Goal: Task Accomplishment & Management: Complete application form

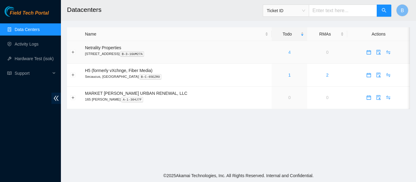
click at [288, 50] on link "4" at bounding box center [289, 52] width 2 height 5
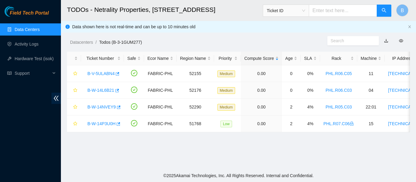
click at [217, 42] on ol "Datacenters / Todos (B-3-1GUM277) /" at bounding box center [198, 42] width 257 height 7
click at [210, 40] on ol "Datacenters / Todos (B-3-1GUM277) /" at bounding box center [198, 42] width 257 height 7
click at [231, 34] on div "Datacenters / Todos (B-3-1GUM277) /" at bounding box center [194, 29] width 266 height 34
click at [236, 20] on header "TODOs - Netrality Properties, 401 N. Broad (Philadelphia) Ticket ID B" at bounding box center [269, 10] width 416 height 21
click at [211, 37] on div "Datacenters / Todos (B-3-1GUM277) /" at bounding box center [194, 29] width 266 height 34
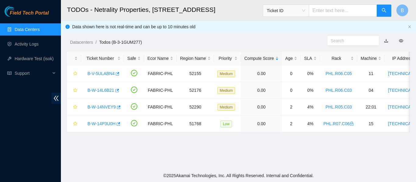
click at [253, 32] on div "Datacenters / Todos (B-3-1GUM277) /" at bounding box center [194, 29] width 266 height 34
click at [219, 33] on div "Datacenters / Todos (B-3-1GUM277) /" at bounding box center [194, 29] width 266 height 34
click at [231, 18] on h2 "TODOs - Netrality Properties, [STREET_ADDRESS]" at bounding box center [208, 9] width 283 height 19
click at [225, 38] on div "Datacenters / Todos (B-3-1GUM277) /" at bounding box center [194, 29] width 266 height 34
click at [233, 16] on h2 "TODOs - Netrality Properties, [STREET_ADDRESS]" at bounding box center [208, 9] width 283 height 19
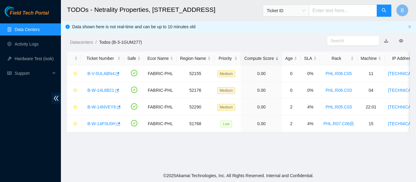
click at [246, 27] on div "Datacenters / Todos (B-3-1GUM277) /" at bounding box center [194, 29] width 266 height 34
click at [213, 42] on ol "Datacenters / Todos (B-3-1GUM277) /" at bounding box center [198, 42] width 257 height 7
click at [220, 41] on ol "Datacenters / Todos (B-3-1GUM277) /" at bounding box center [198, 42] width 257 height 7
click at [279, 43] on ol "Datacenters / Todos (B-3-1GUM277) /" at bounding box center [198, 42] width 257 height 7
click at [222, 40] on ol "Datacenters / Todos (B-3-1GUM277) /" at bounding box center [198, 42] width 257 height 7
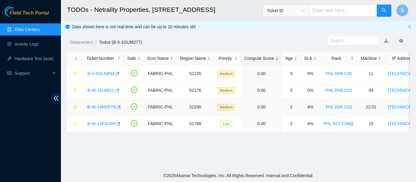
click at [363, 108] on td "22:01" at bounding box center [370, 107] width 27 height 17
click at [357, 88] on td "04" at bounding box center [370, 90] width 27 height 17
click at [116, 75] on icon "button" at bounding box center [117, 74] width 4 height 4
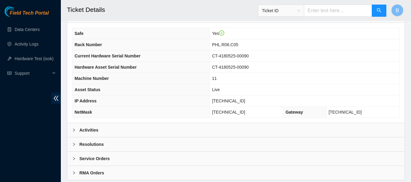
scroll to position [238, 0]
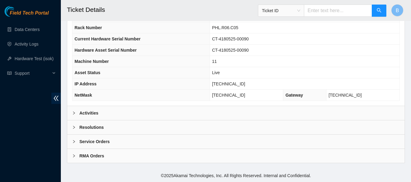
click at [96, 113] on b "Activities" at bounding box center [88, 113] width 19 height 7
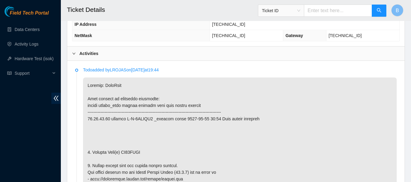
scroll to position [297, 0]
click at [75, 53] on icon "right" at bounding box center [74, 54] width 4 height 4
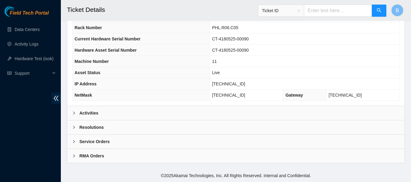
scroll to position [238, 0]
click at [76, 112] on div at bounding box center [75, 113] width 7 height 7
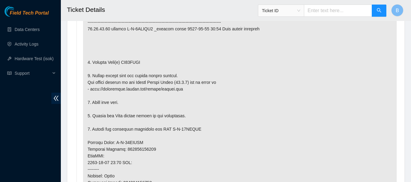
scroll to position [388, 0]
click at [287, 83] on p at bounding box center [240, 149] width 314 height 324
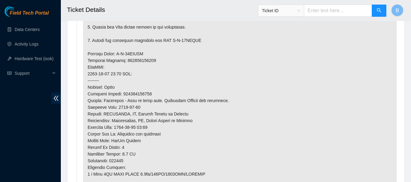
scroll to position [477, 0]
click at [235, 76] on p at bounding box center [240, 60] width 314 height 324
click at [160, 51] on p at bounding box center [240, 60] width 314 height 324
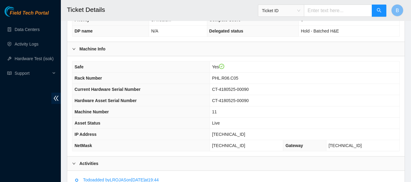
scroll to position [187, 0]
click at [235, 135] on span "[TECHNICAL_ID]" at bounding box center [228, 134] width 33 height 5
copy span "[TECHNICAL_ID]"
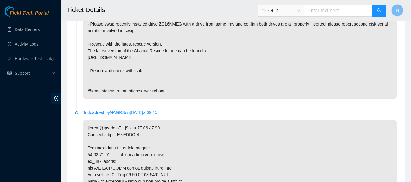
scroll to position [2008, 0]
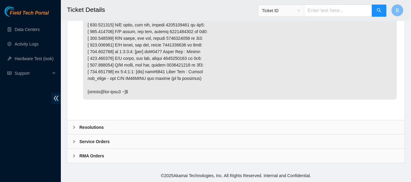
click at [132, 124] on div "Resolutions" at bounding box center [236, 128] width 338 height 14
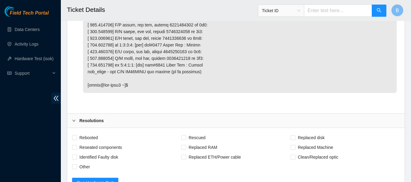
scroll to position [2165, 0]
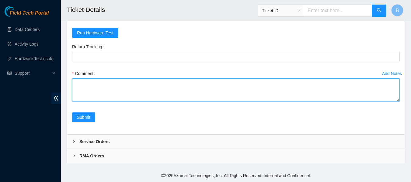
click at [129, 83] on textarea "Comment" at bounding box center [236, 90] width 328 height 23
paste textarea "23.46.12.46 : passed: ok"
click at [76, 83] on textarea "isok test: 23.46.12.46 : passed: ok" at bounding box center [236, 90] width 328 height 23
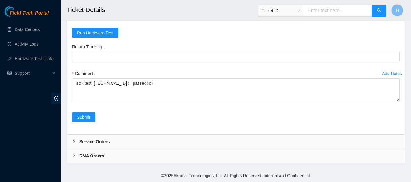
click at [350, 36] on form "Rebooted Rescued Replaced disk Reseated components Replaced RAM Replaced Machin…" at bounding box center [236, 56] width 328 height 147
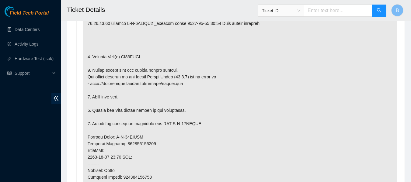
scroll to position [346, 0]
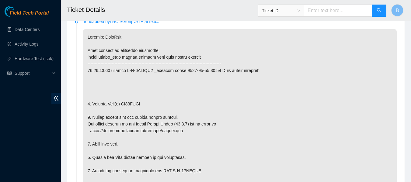
copy p "ZC16NMEG"
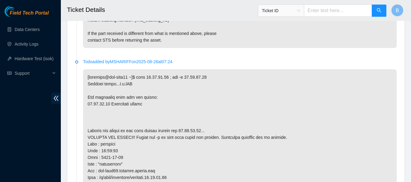
scroll to position [1087, 0]
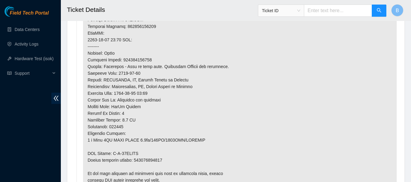
scroll to position [508, 0]
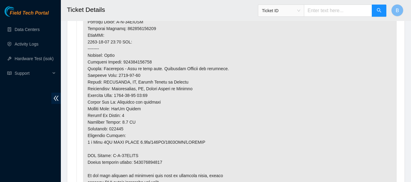
click at [123, 156] on p at bounding box center [240, 29] width 314 height 324
click at [142, 155] on p at bounding box center [240, 29] width 314 height 324
drag, startPoint x: 142, startPoint y: 155, endPoint x: 123, endPoint y: 157, distance: 19.2
click at [123, 157] on p at bounding box center [240, 29] width 314 height 324
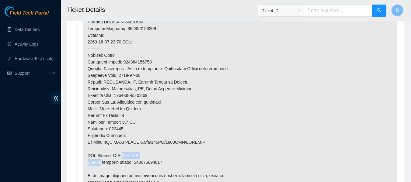
click at [123, 157] on p at bounding box center [240, 29] width 314 height 324
drag, startPoint x: 113, startPoint y: 155, endPoint x: 139, endPoint y: 157, distance: 26.2
click at [139, 157] on p at bounding box center [240, 29] width 314 height 324
copy p "B-W-14JSDIQ"
click at [366, 58] on p at bounding box center [240, 29] width 314 height 324
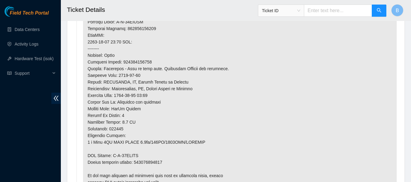
click at [158, 161] on p at bounding box center [240, 29] width 314 height 324
copy p "473665212238"
click at [366, 73] on p at bounding box center [240, 29] width 314 height 324
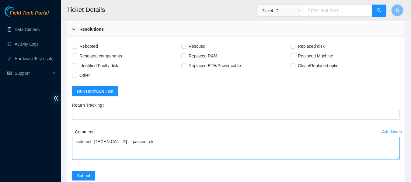
scroll to position [2100, 0]
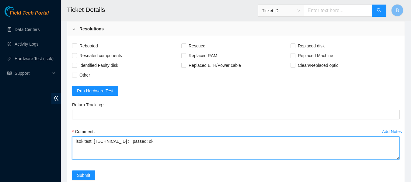
click at [87, 144] on textarea "isok test: 23.46.12.46 : passed: ok" at bounding box center [236, 148] width 328 height 23
paste textarea "-Removed faulty disk s/n: (ZC16NMEG), replaced with new disk s/n: (Z1Z8NBRD) -R…"
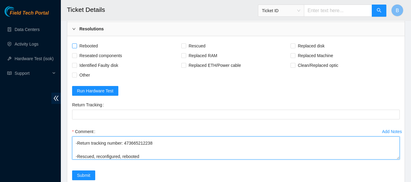
type textarea "-Removed faulty disk s/n: (ZC16NMEG), replaced with new disk s/n: (Z1Z8NBRD) -R…"
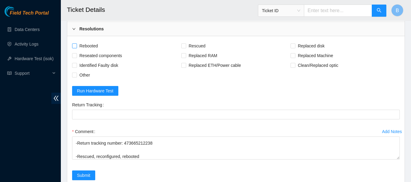
click at [91, 51] on span "Rebooted" at bounding box center [88, 46] width 23 height 10
click at [76, 48] on input "Rebooted" at bounding box center [74, 46] width 4 height 4
checkbox input "true"
click at [186, 48] on span at bounding box center [184, 46] width 5 height 5
click at [186, 48] on input "Rescued" at bounding box center [184, 46] width 4 height 4
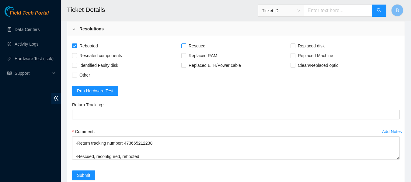
checkbox input "true"
click at [309, 51] on span "Replaced disk" at bounding box center [312, 46] width 32 height 10
click at [295, 48] on input "Replaced disk" at bounding box center [293, 46] width 4 height 4
checkbox input "true"
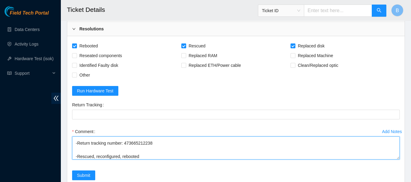
click at [140, 148] on textarea "-Removed faulty disk s/n: (ZC16NMEG), replaced with new disk s/n: (Z1Z8NBRD) -R…" at bounding box center [236, 148] width 328 height 23
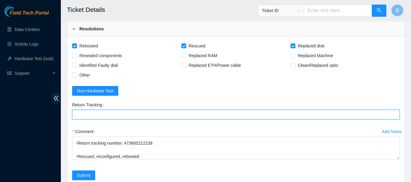
click at [146, 120] on Tracking "Return Tracking" at bounding box center [236, 115] width 328 height 10
paste Tracking "473665212238"
type Tracking "473665212238"
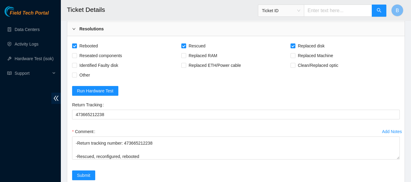
click at [167, 91] on form "Rebooted Rescued Replaced disk Reseated components Replaced RAM Replaced Machin…" at bounding box center [236, 114] width 328 height 147
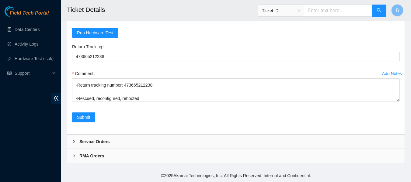
scroll to position [47, 0]
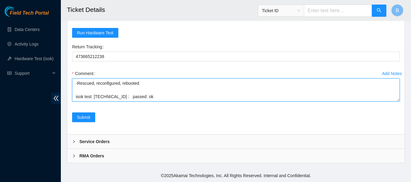
click at [139, 95] on textarea "-Removed faulty disk s/n: (ZC16NMEG), replaced with new disk s/n: (Z1Z8NBRD) -R…" at bounding box center [236, 90] width 328 height 23
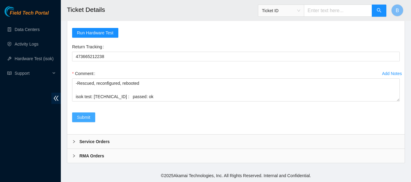
click at [81, 121] on span "Submit" at bounding box center [83, 117] width 13 height 7
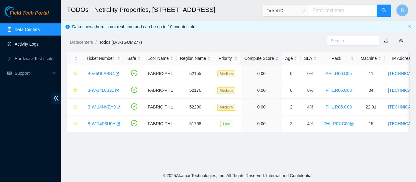
click at [28, 42] on link "Activity Logs" at bounding box center [27, 44] width 24 height 5
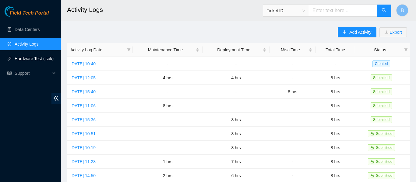
click at [34, 57] on link "Hardware Test (isok)" at bounding box center [34, 58] width 39 height 5
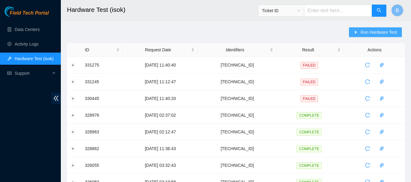
click at [364, 31] on span "Run Hardware Test" at bounding box center [379, 32] width 37 height 7
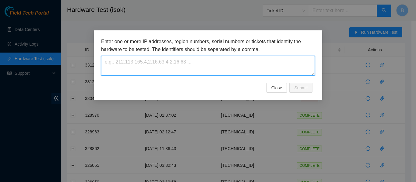
click at [179, 71] on textarea at bounding box center [208, 66] width 214 height 20
paste textarea "[TECHNICAL_ID]"
type textarea "[TECHNICAL_ID]"
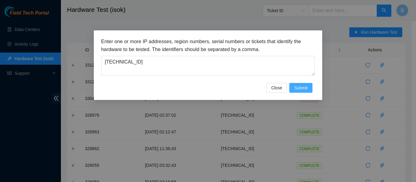
click at [301, 88] on span "Submit" at bounding box center [300, 88] width 13 height 7
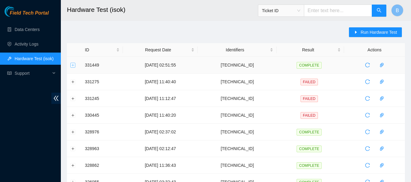
click at [73, 64] on button "Expand row" at bounding box center [73, 65] width 5 height 5
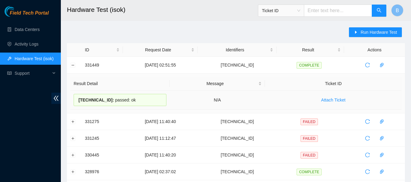
click at [120, 101] on div "[TECHNICAL_ID] : passed: ok" at bounding box center [120, 100] width 93 height 12
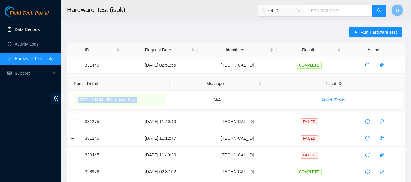
click at [37, 29] on link "Data Centers" at bounding box center [27, 29] width 25 height 5
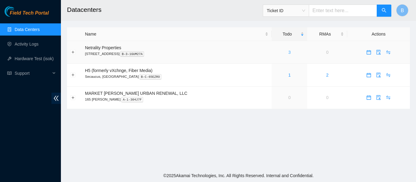
click at [288, 52] on link "3" at bounding box center [289, 52] width 2 height 5
